Goal: Information Seeking & Learning: Stay updated

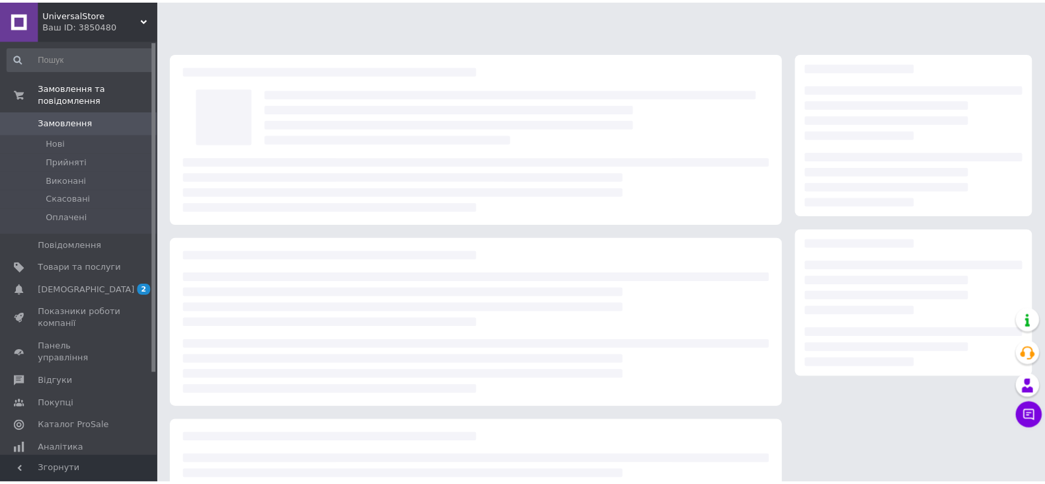
scroll to position [55, 0]
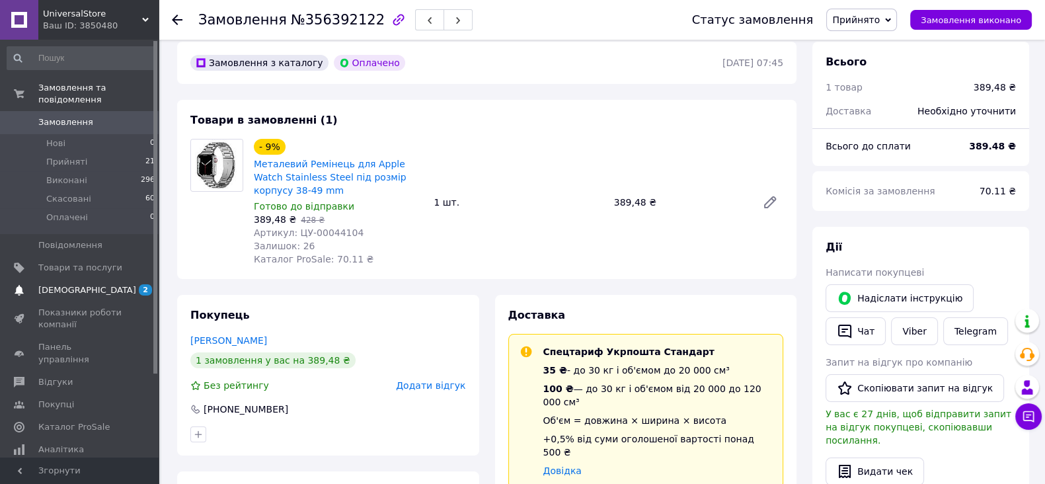
click at [96, 284] on span "[DEMOGRAPHIC_DATA]" at bounding box center [80, 290] width 84 height 12
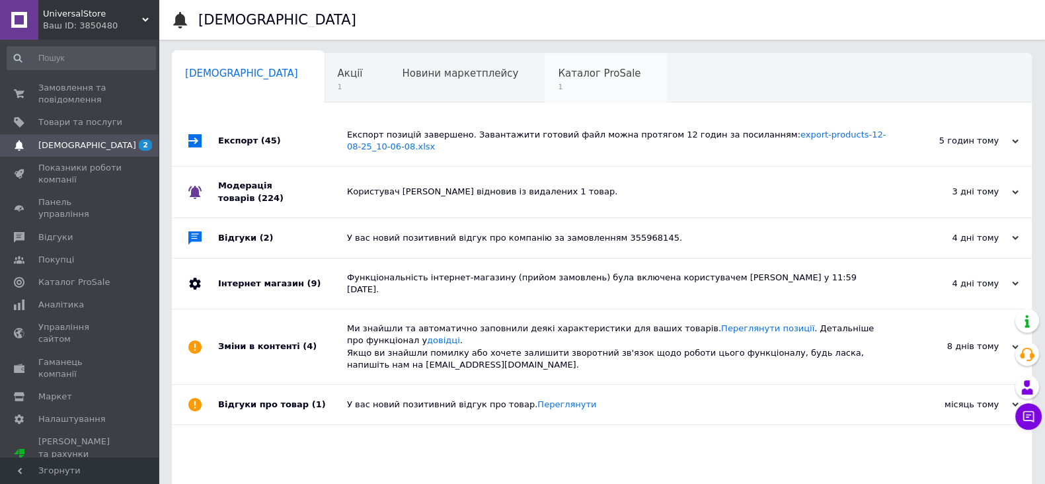
click at [558, 79] on span "Каталог ProSale" at bounding box center [599, 73] width 83 height 12
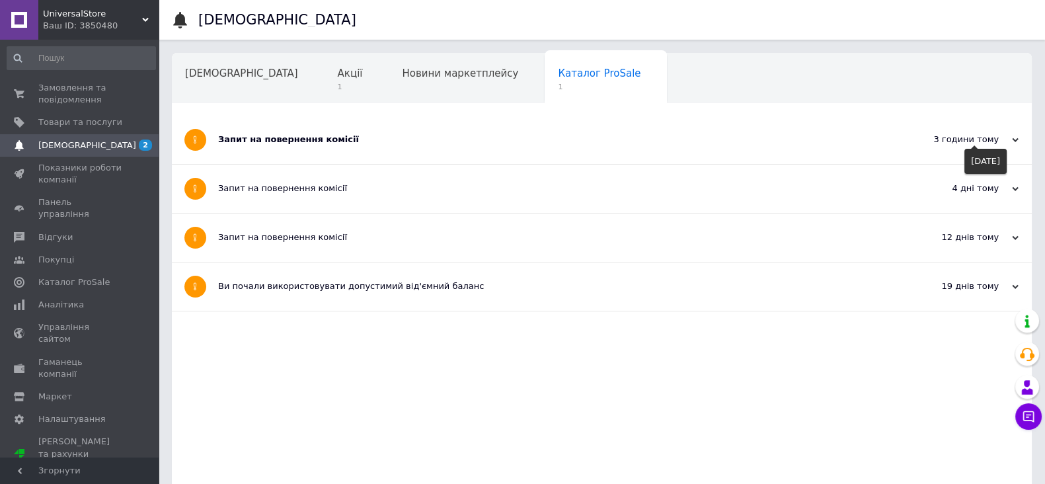
click at [968, 139] on div "3 години тому" at bounding box center [952, 140] width 132 height 12
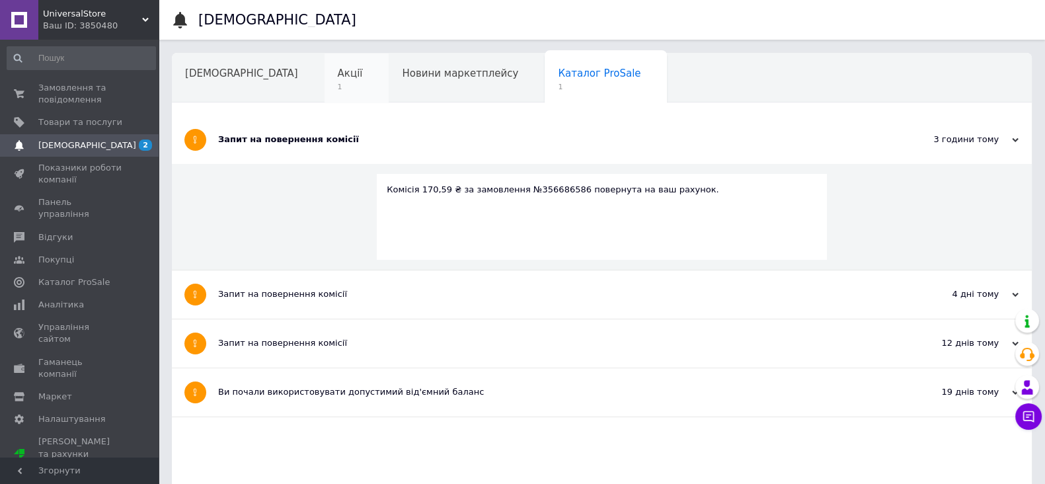
click at [338, 75] on span "Акції" at bounding box center [350, 73] width 25 height 12
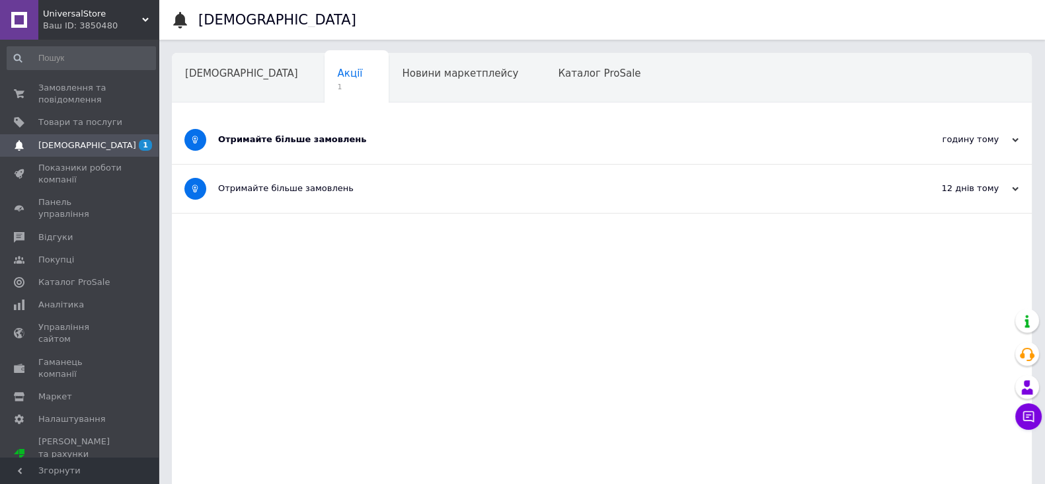
click at [295, 137] on div "Отримайте більше замовлень" at bounding box center [552, 140] width 668 height 12
